Goal: Task Accomplishment & Management: Manage account settings

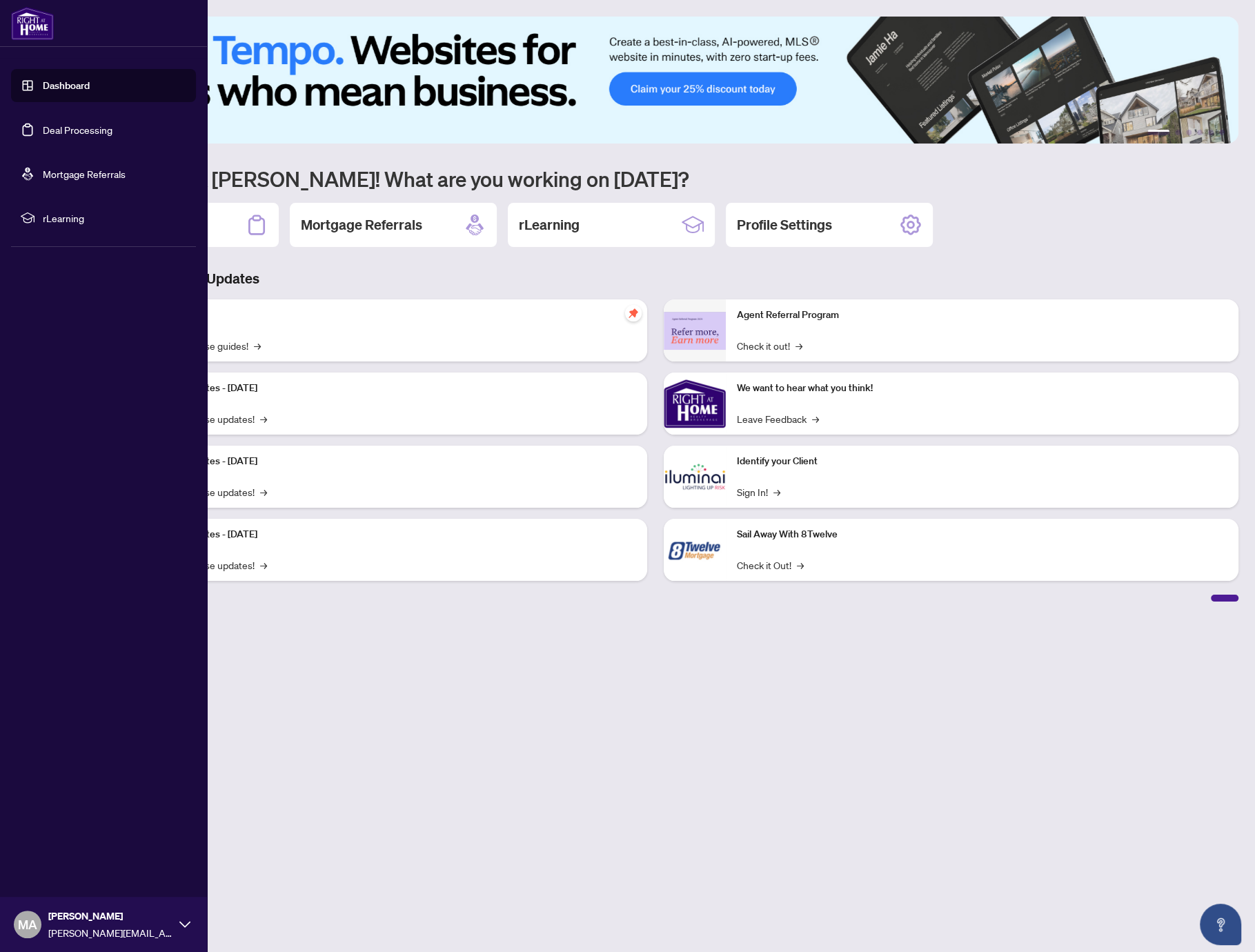
click at [55, 136] on link "Deal Processing" at bounding box center [78, 129] width 69 height 12
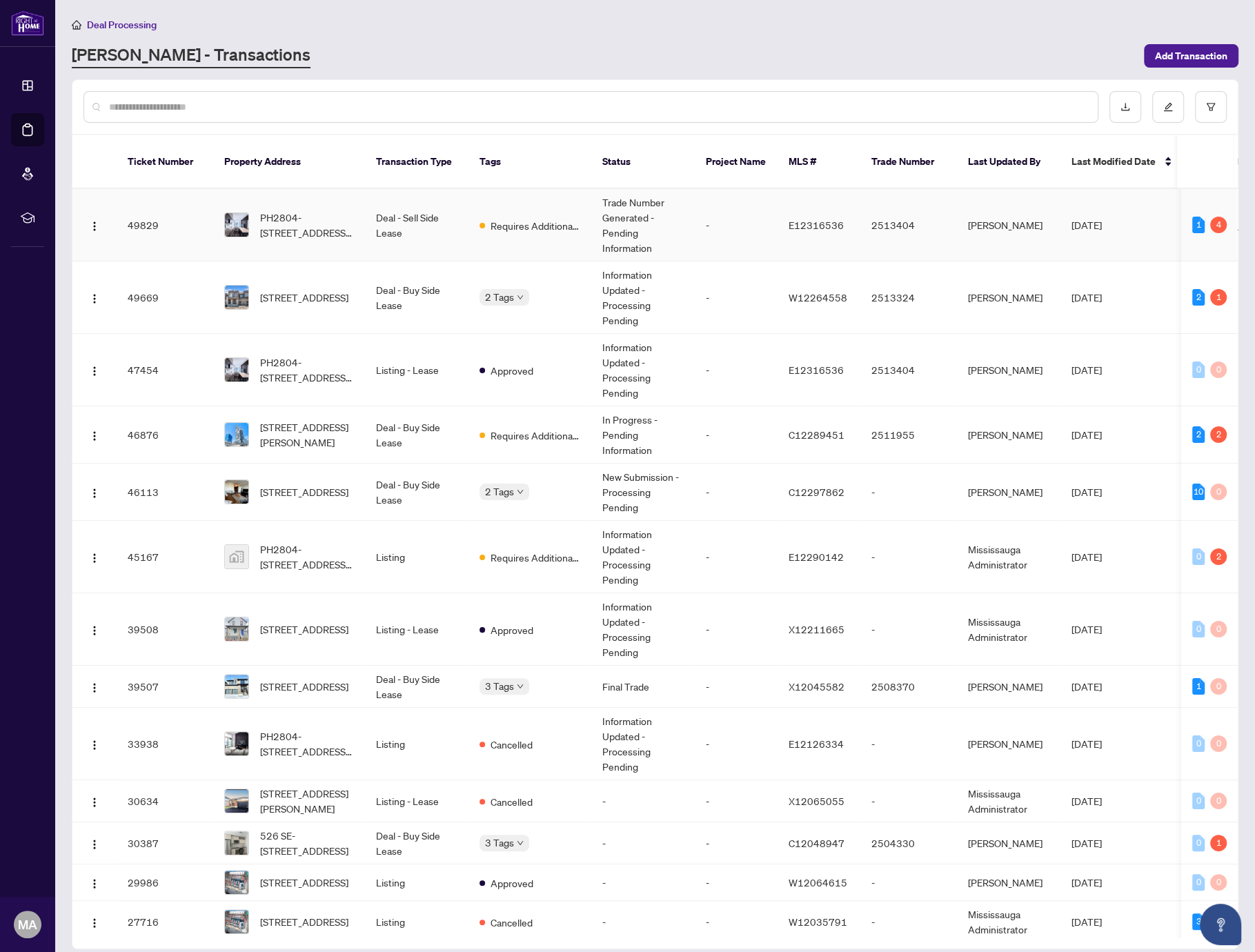
click at [322, 189] on td "PH2804-[STREET_ADDRESS][PERSON_NAME]" at bounding box center [289, 226] width 151 height 73
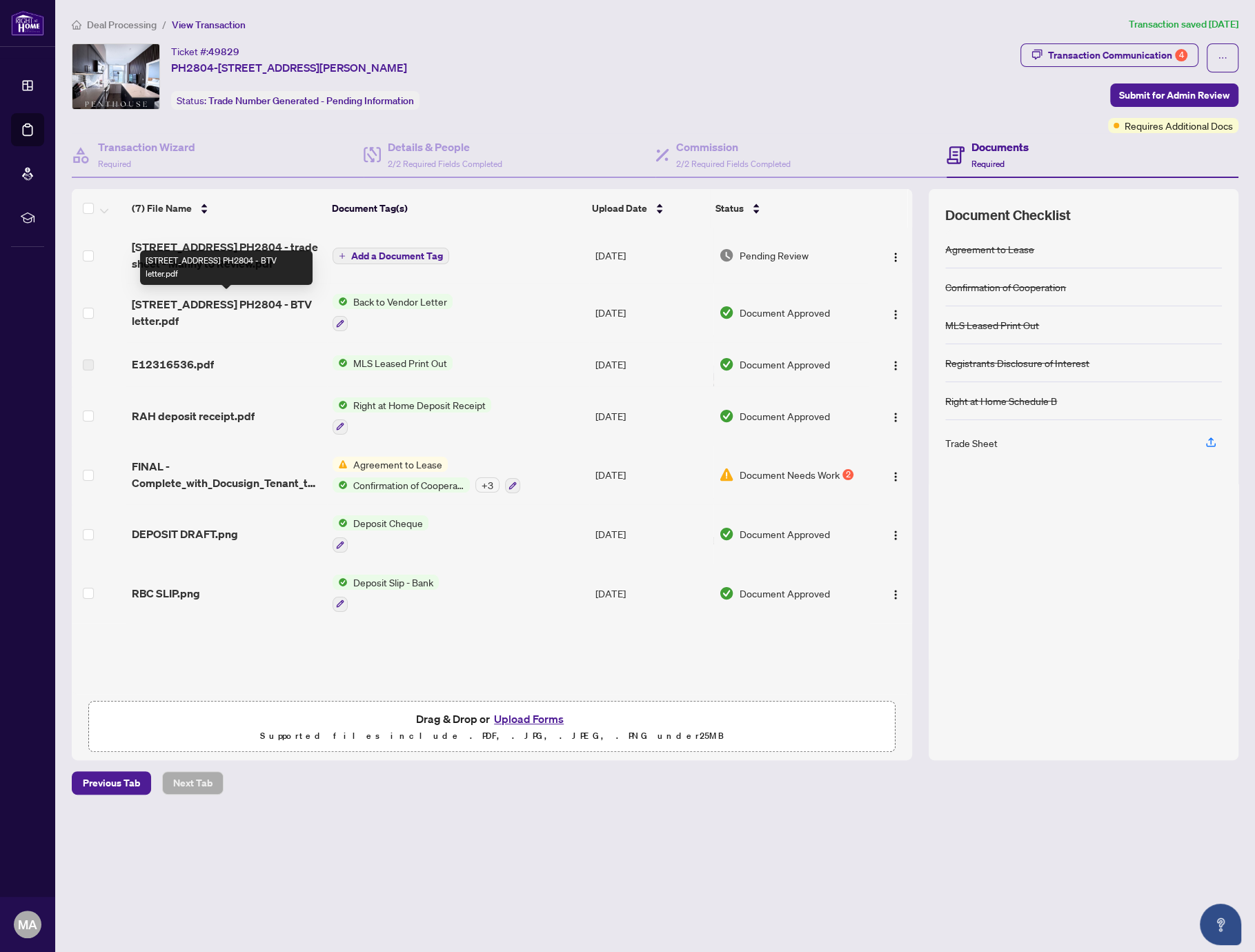
click at [228, 297] on span "[STREET_ADDRESS] PH2804 - BTV letter.pdf" at bounding box center [226, 313] width 189 height 33
click at [201, 408] on span "RAH deposit receipt.pdf" at bounding box center [193, 416] width 122 height 17
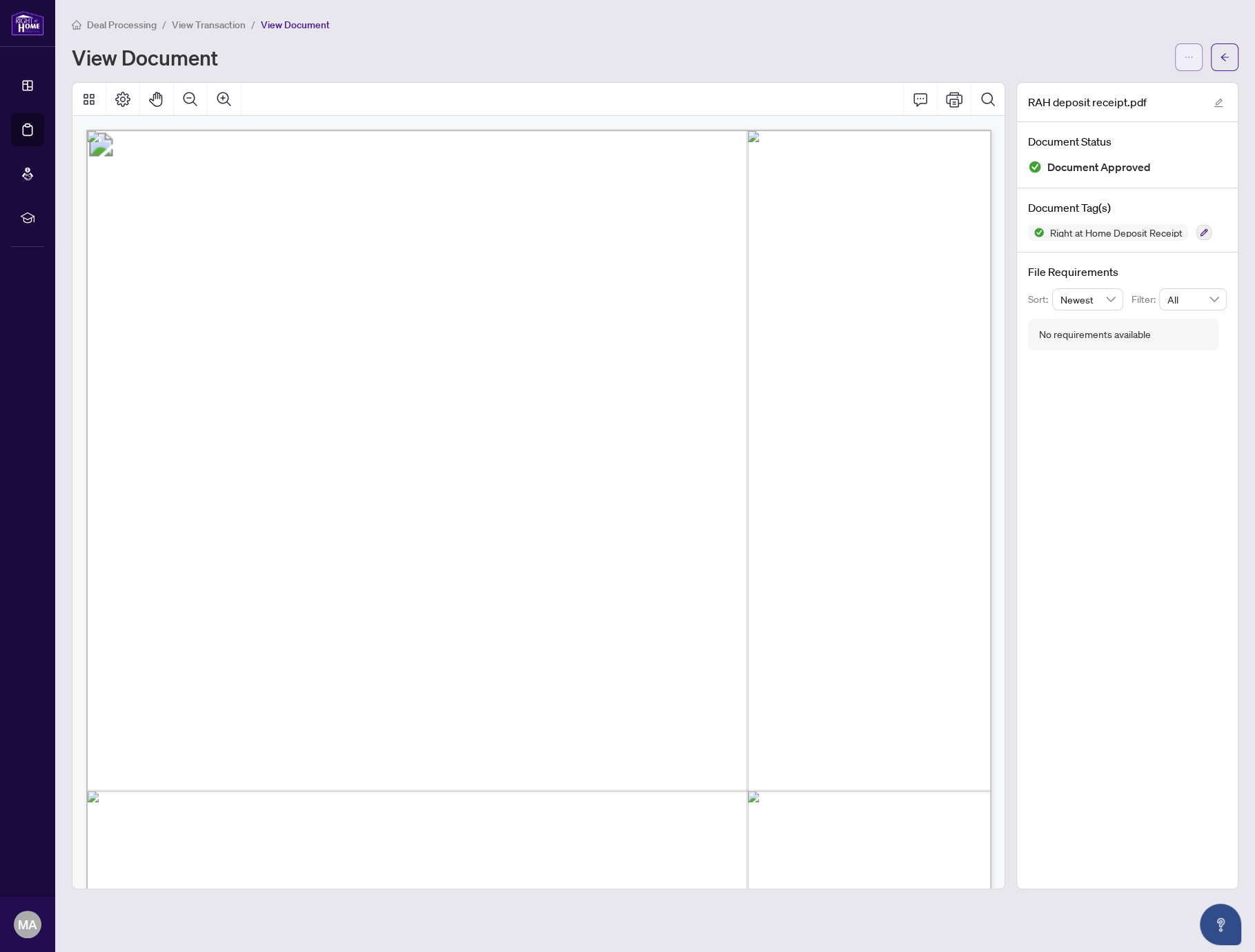
click at [1179, 54] on button "button" at bounding box center [1188, 57] width 27 height 27
click at [1111, 83] on span "Download" at bounding box center [1138, 87] width 105 height 15
